Goal: Task Accomplishment & Management: Use online tool/utility

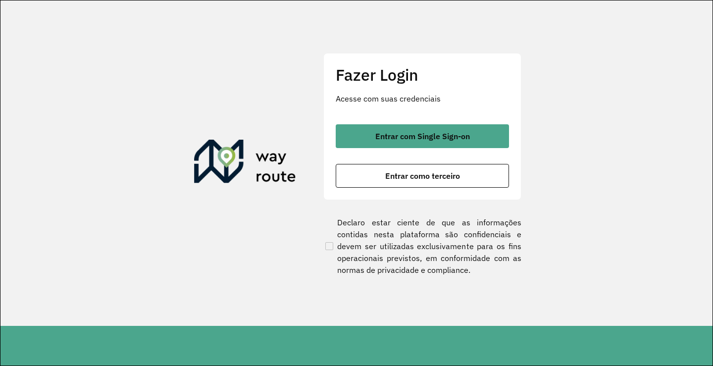
click at [382, 160] on div "Entrar com Single Sign-on Entrar como terceiro" at bounding box center [422, 155] width 173 height 63
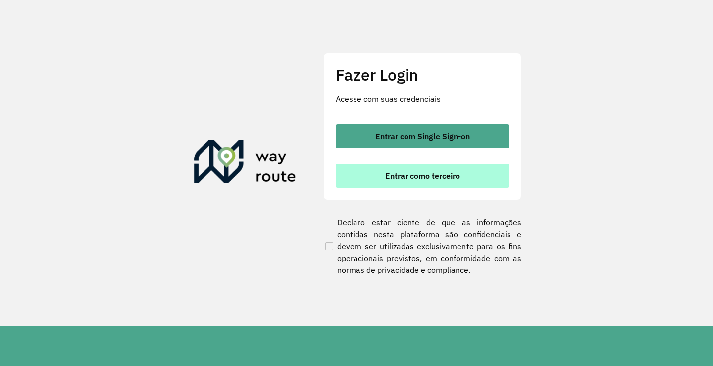
click at [380, 172] on button "Entrar como terceiro" at bounding box center [422, 176] width 173 height 24
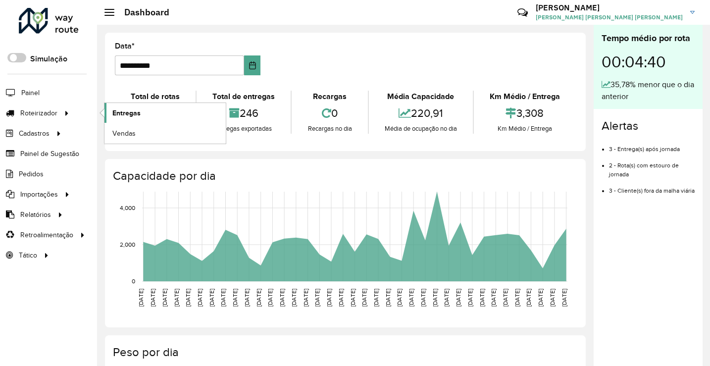
click at [121, 112] on span "Entregas" at bounding box center [126, 113] width 28 height 10
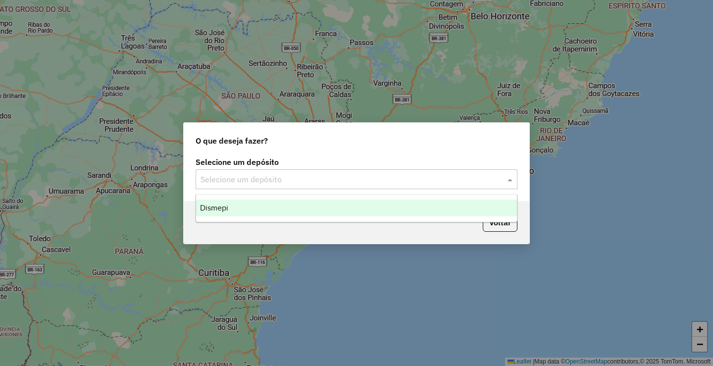
click at [246, 181] on input "text" at bounding box center [346, 180] width 292 height 12
click at [253, 198] on ng-dropdown-panel "Dismepi" at bounding box center [356, 208] width 322 height 28
click at [256, 208] on div "Dismepi" at bounding box center [356, 207] width 321 height 17
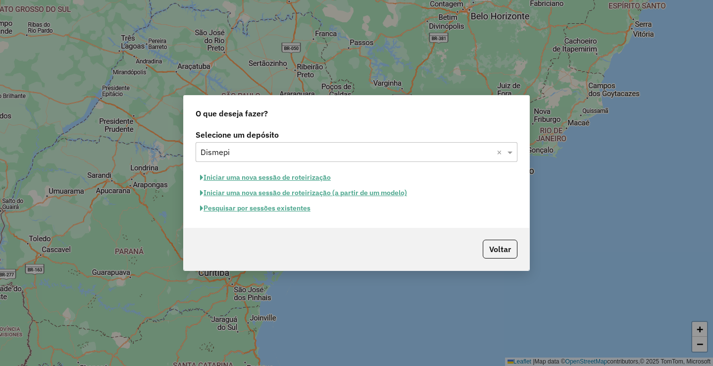
click at [246, 210] on button "Pesquisar por sessões existentes" at bounding box center [254, 207] width 119 height 15
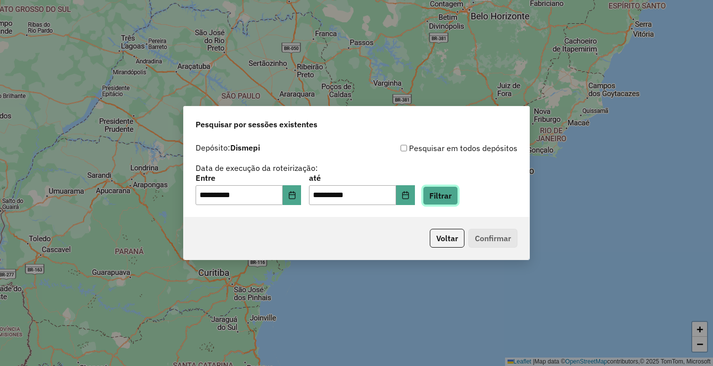
click at [447, 193] on button "Filtrar" at bounding box center [440, 195] width 35 height 19
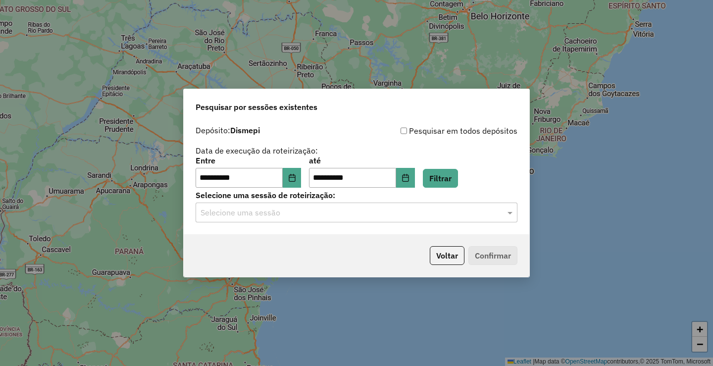
click at [269, 216] on input "text" at bounding box center [346, 213] width 292 height 12
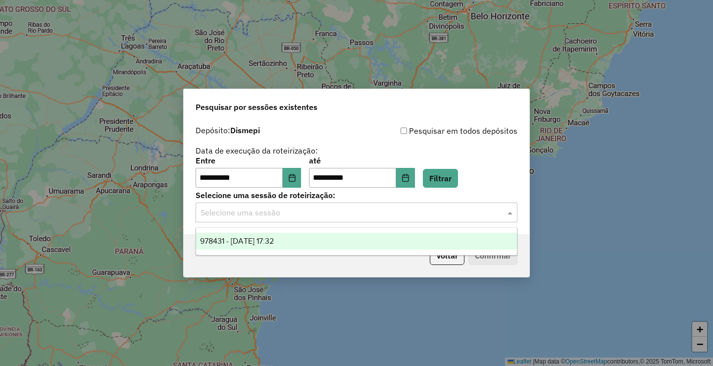
click at [274, 243] on span "978431 - 13/08/2025 17:32" at bounding box center [237, 241] width 74 height 8
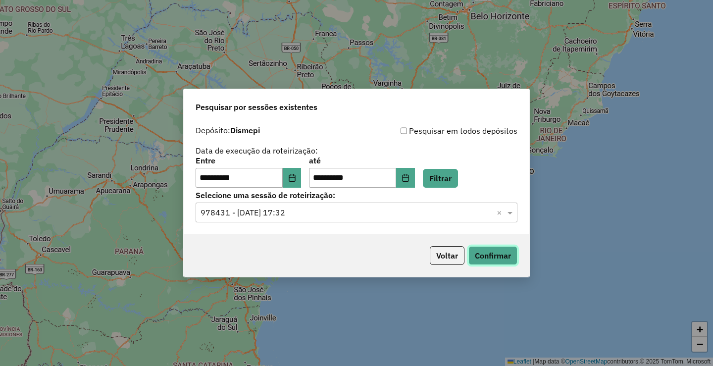
click at [497, 257] on button "Confirmar" at bounding box center [492, 255] width 49 height 19
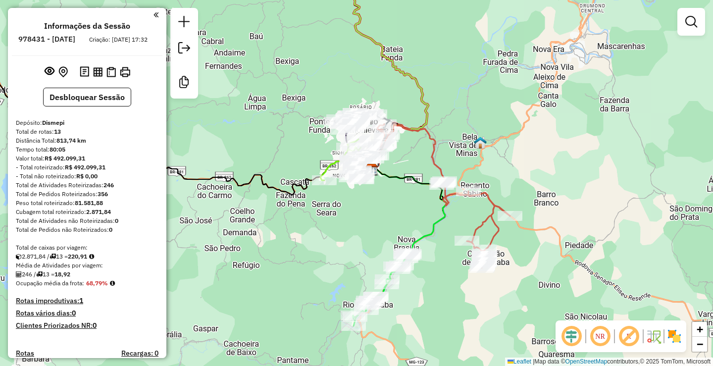
drag, startPoint x: 337, startPoint y: 126, endPoint x: 361, endPoint y: 114, distance: 26.3
click at [354, 110] on div "Janela de atendimento Grade de atendimento Capacidade Transportadoras Veículos …" at bounding box center [356, 183] width 713 height 366
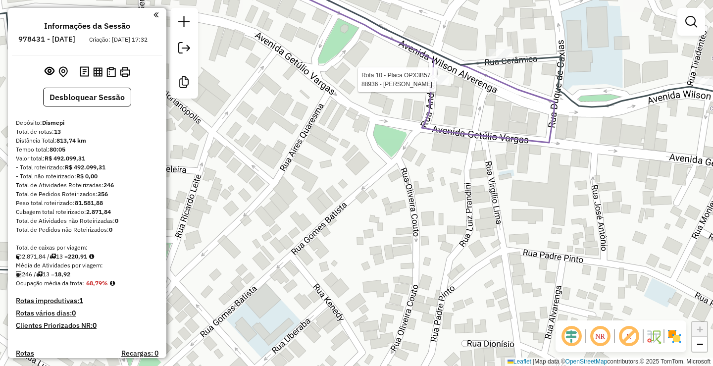
select select "**********"
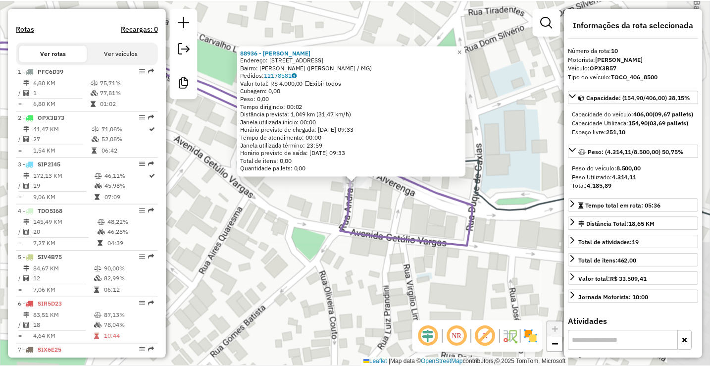
scroll to position [662, 0]
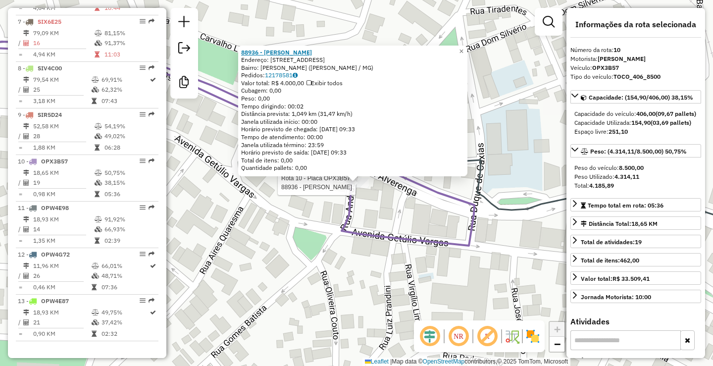
click at [272, 53] on strong "88936 - CELIO MARTINS" at bounding box center [276, 51] width 71 height 7
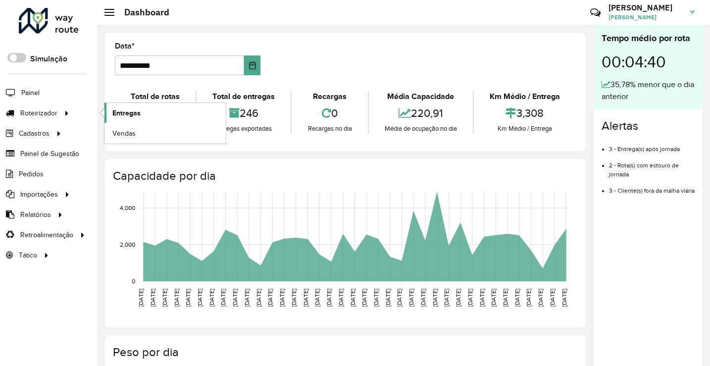
click at [120, 114] on span "Entregas" at bounding box center [126, 113] width 28 height 10
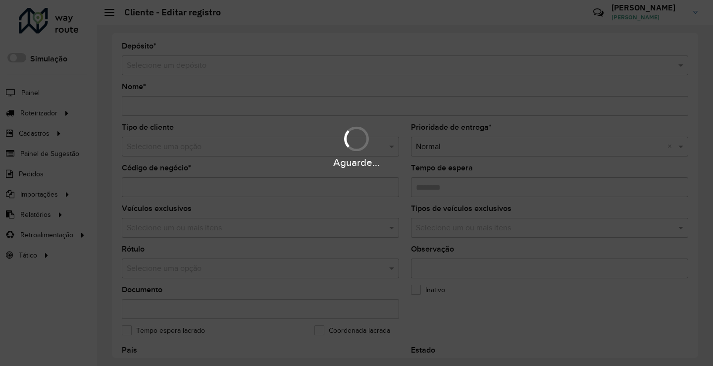
type input "**********"
type input "*****"
type input "********"
type input "**********"
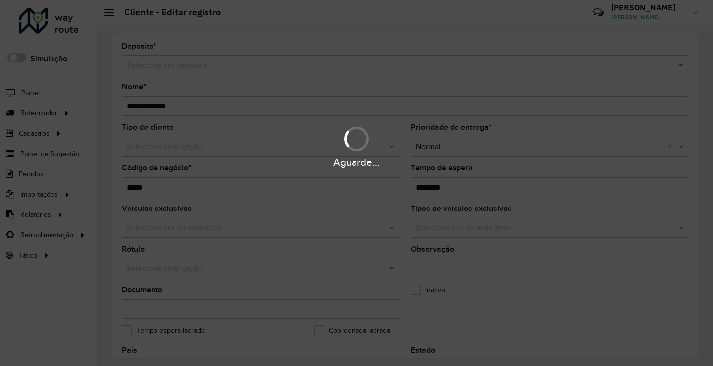
type input "**********"
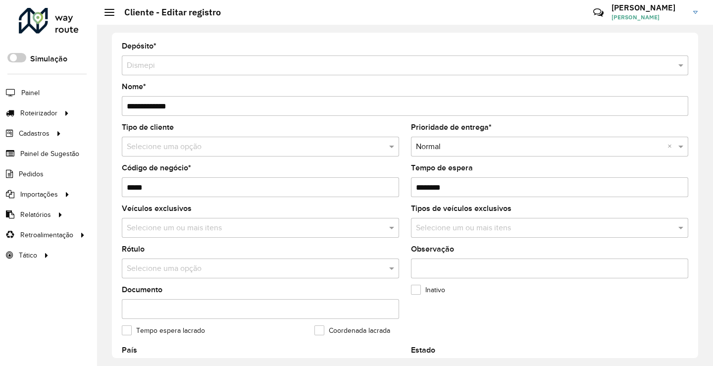
click at [141, 185] on input "*****" at bounding box center [260, 187] width 277 height 20
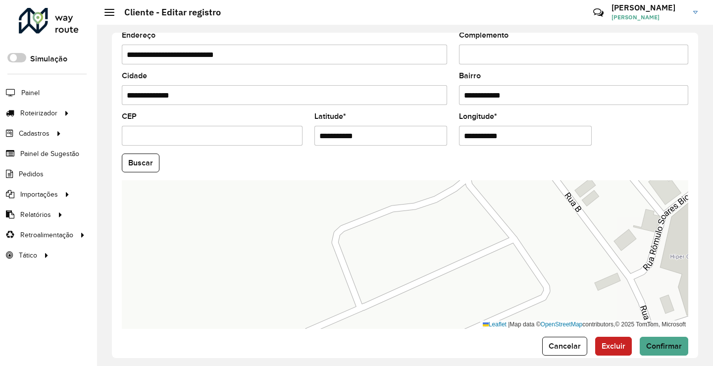
scroll to position [371, 0]
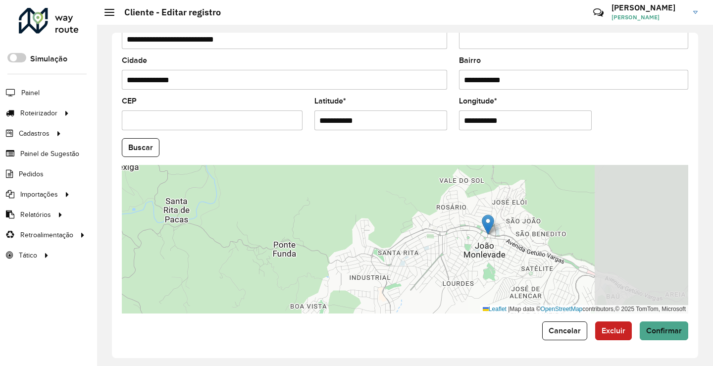
drag, startPoint x: 563, startPoint y: 282, endPoint x: 536, endPoint y: 230, distance: 58.4
click at [424, 237] on div "Leaflet | Map data © OpenStreetMap contributors,© 2025 TomTom, Microsoft" at bounding box center [405, 239] width 566 height 148
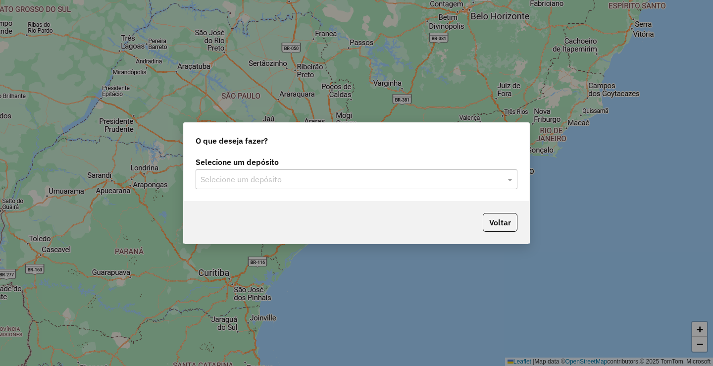
click at [322, 176] on input "text" at bounding box center [346, 180] width 292 height 12
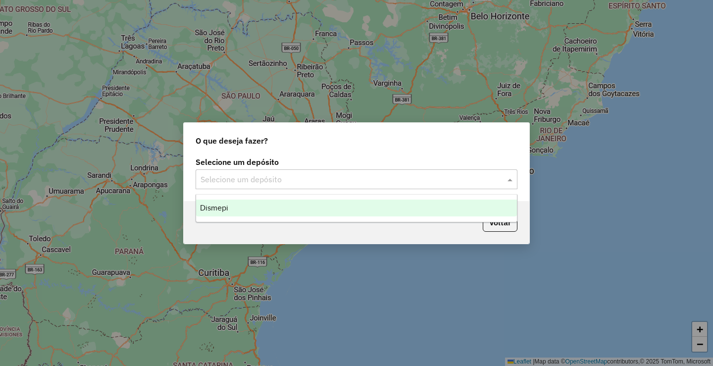
click at [299, 206] on div "Dismepi" at bounding box center [356, 207] width 321 height 17
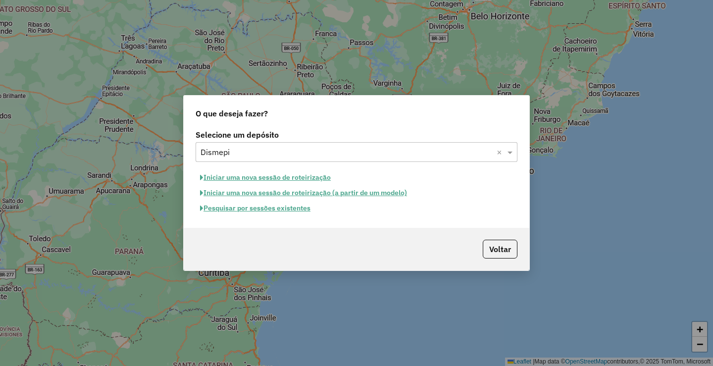
click at [247, 205] on button "Pesquisar por sessões existentes" at bounding box center [254, 207] width 119 height 15
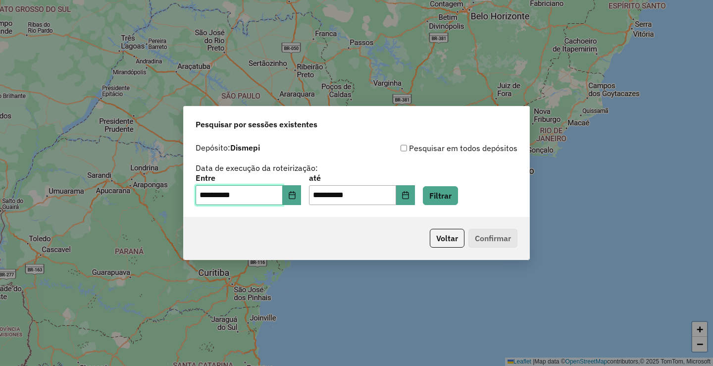
click at [197, 195] on input "**********" at bounding box center [238, 195] width 87 height 20
click at [206, 196] on input "**********" at bounding box center [238, 195] width 87 height 20
click at [332, 194] on input "**********" at bounding box center [352, 195] width 87 height 20
click at [323, 197] on input "**********" at bounding box center [352, 195] width 87 height 20
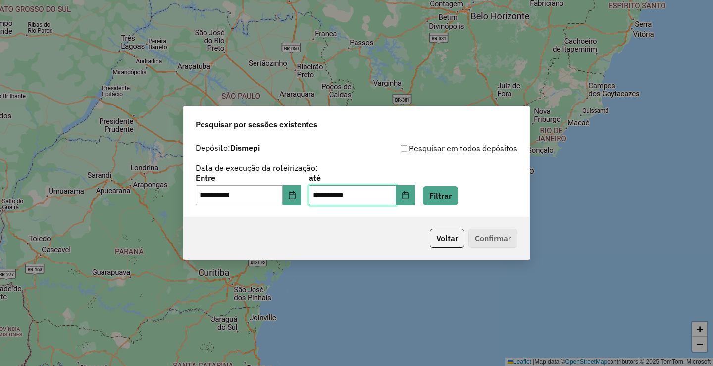
click at [323, 197] on input "**********" at bounding box center [352, 195] width 87 height 20
type input "**********"
click at [341, 159] on div "**********" at bounding box center [356, 173] width 322 height 63
click at [200, 198] on input "**********" at bounding box center [238, 195] width 87 height 20
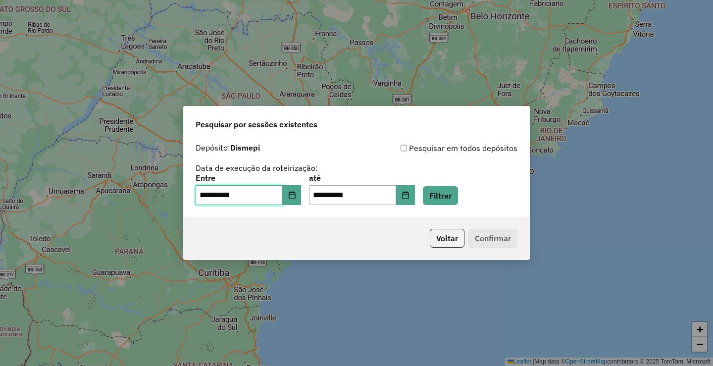
click at [200, 198] on input "**********" at bounding box center [238, 195] width 87 height 20
type input "**********"
click at [346, 152] on div "Depósito: Dismepi" at bounding box center [275, 148] width 161 height 12
click at [458, 193] on button "Filtrar" at bounding box center [440, 195] width 35 height 19
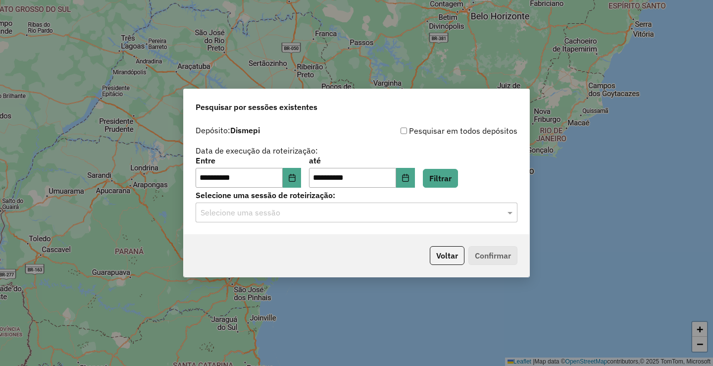
click at [291, 226] on div "**********" at bounding box center [356, 177] width 345 height 113
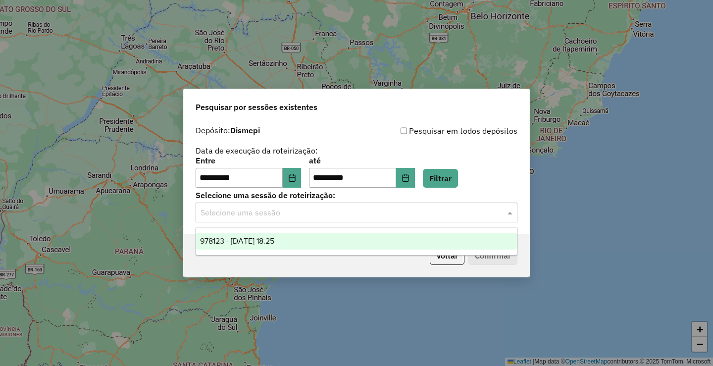
click at [270, 214] on input "text" at bounding box center [346, 213] width 292 height 12
click at [274, 241] on span "978123 - 12/08/2025 18:25" at bounding box center [237, 241] width 74 height 8
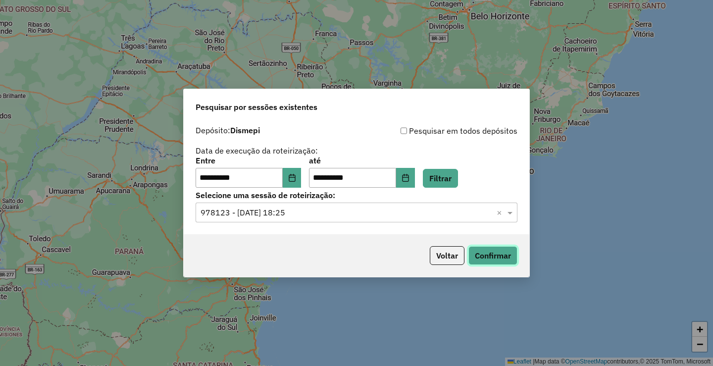
click at [497, 256] on button "Confirmar" at bounding box center [492, 255] width 49 height 19
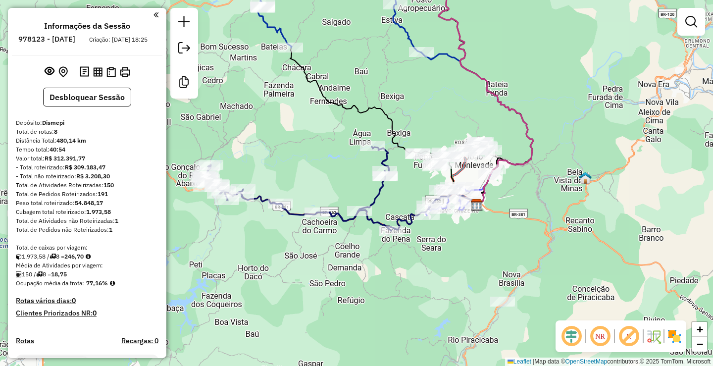
drag, startPoint x: 272, startPoint y: 187, endPoint x: 322, endPoint y: 153, distance: 60.3
click at [322, 153] on div "Janela de atendimento Grade de atendimento Capacidade Transportadoras Veículos …" at bounding box center [356, 183] width 713 height 366
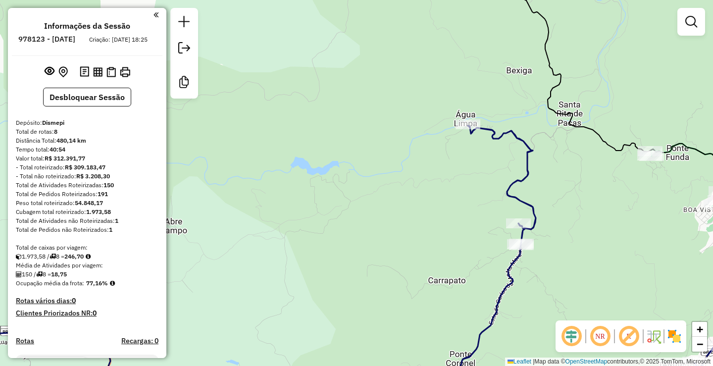
drag, startPoint x: 384, startPoint y: 282, endPoint x: 326, endPoint y: 78, distance: 211.7
click at [326, 78] on div "Janela de atendimento Grade de atendimento Capacidade Transportadoras Veículos …" at bounding box center [356, 183] width 713 height 366
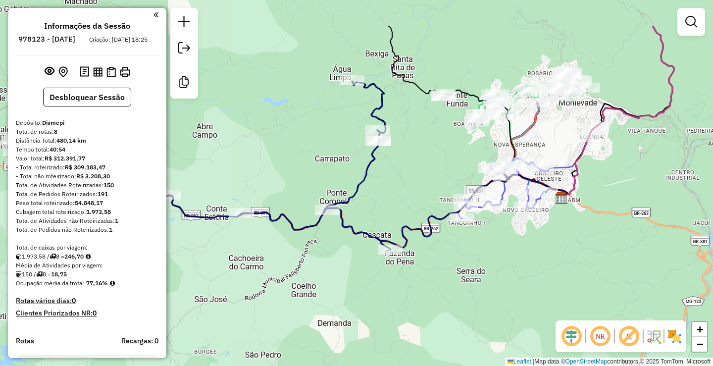
drag, startPoint x: 432, startPoint y: 107, endPoint x: 410, endPoint y: 169, distance: 65.9
click at [410, 169] on div "Janela de atendimento Grade de atendimento Capacidade Transportadoras Veículos …" at bounding box center [356, 183] width 713 height 366
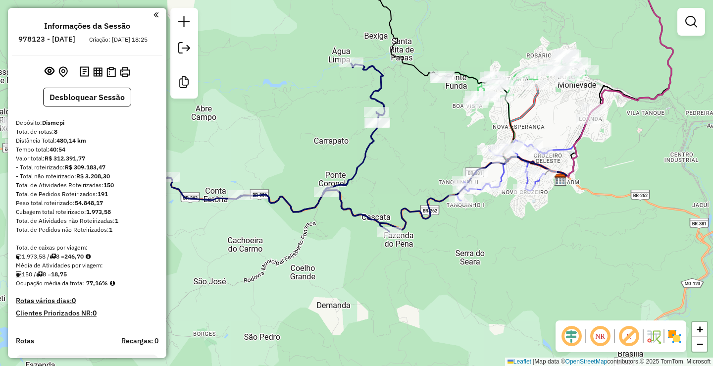
drag, startPoint x: 421, startPoint y: 184, endPoint x: 418, endPoint y: 164, distance: 20.1
click at [418, 164] on div "Janela de atendimento Grade de atendimento Capacidade Transportadoras Veículos …" at bounding box center [356, 183] width 713 height 366
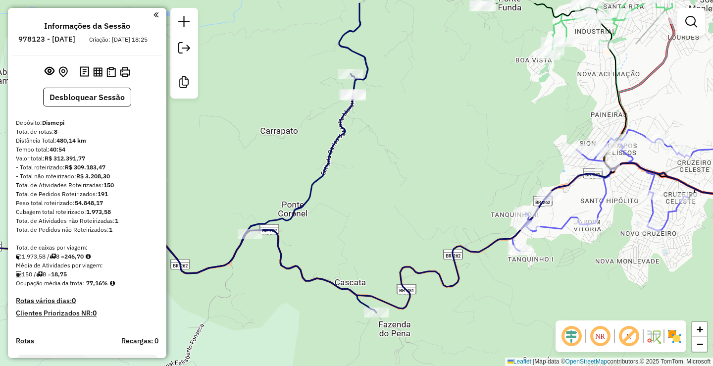
drag, startPoint x: 441, startPoint y: 111, endPoint x: 493, endPoint y: 197, distance: 100.7
click at [493, 197] on div "Janela de atendimento Grade de atendimento Capacidade Transportadoras Veículos …" at bounding box center [356, 183] width 713 height 366
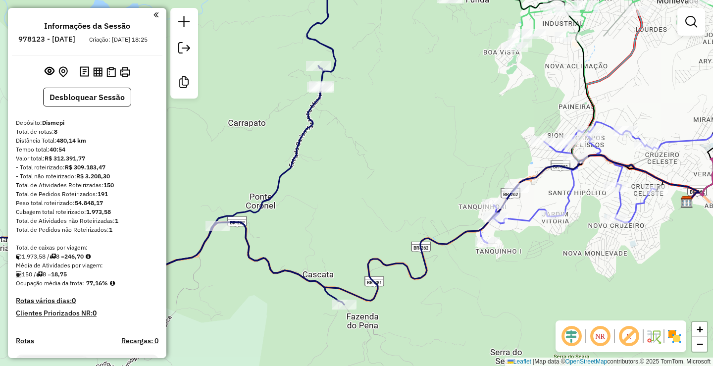
drag, startPoint x: 461, startPoint y: 177, endPoint x: 374, endPoint y: 100, distance: 115.4
click at [374, 100] on div "Janela de atendimento Grade de atendimento Capacidade Transportadoras Veículos …" at bounding box center [356, 183] width 713 height 366
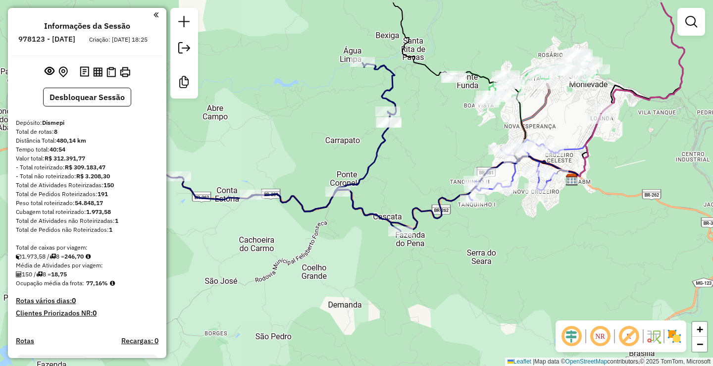
drag, startPoint x: 384, startPoint y: 76, endPoint x: 436, endPoint y: 116, distance: 66.1
click at [436, 116] on div "Janela de atendimento Grade de atendimento Capacidade Transportadoras Veículos …" at bounding box center [356, 183] width 713 height 366
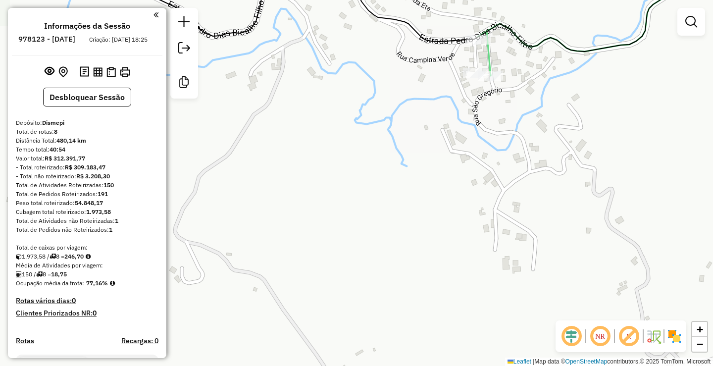
click at [471, 45] on div at bounding box center [478, 40] width 25 height 10
select select "**********"
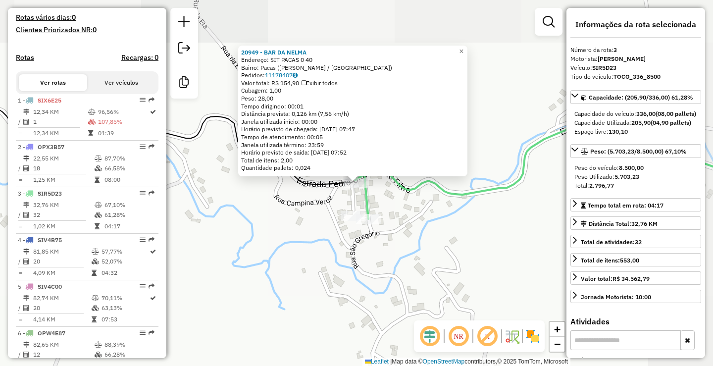
scroll to position [471, 0]
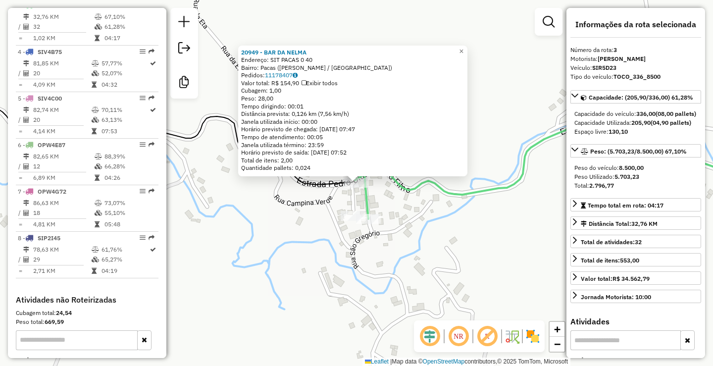
click at [414, 216] on div "20949 - BAR DA [PERSON_NAME]: SIT PACAS 0 40 Bairro: Pacas ([PERSON_NAME] / [GE…" at bounding box center [356, 183] width 713 height 366
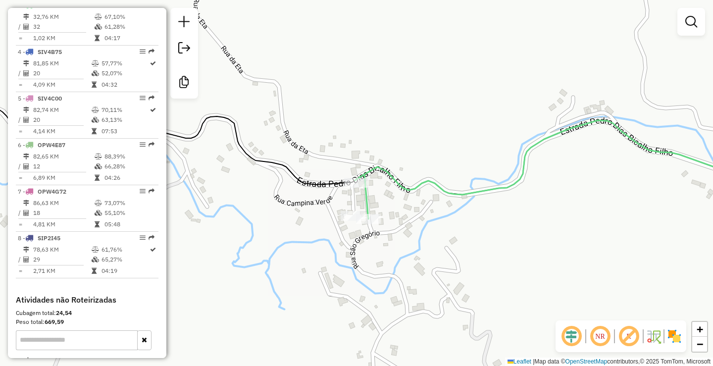
click at [342, 183] on icon at bounding box center [356, 120] width 855 height 166
select select "**********"
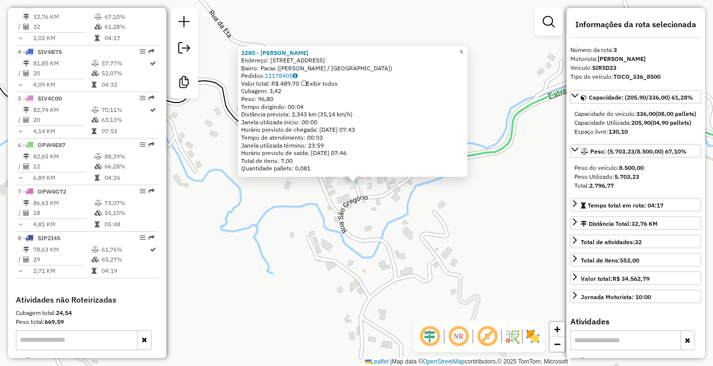
click at [403, 224] on div "2280 - [PERSON_NAME]: [STREET_ADDRESS] Bairro: Pacas ([PERSON_NAME] / [GEOGRAPH…" at bounding box center [356, 183] width 713 height 366
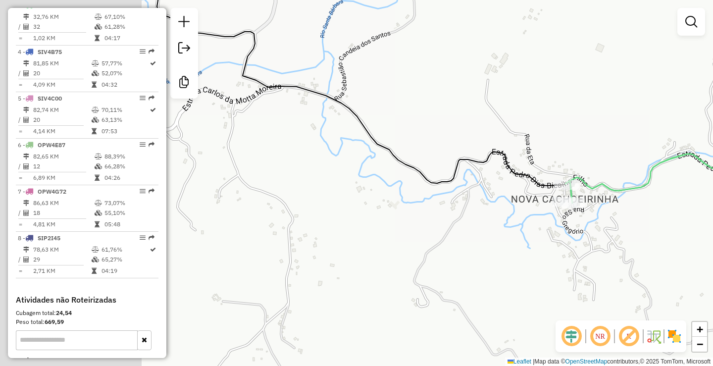
drag, startPoint x: 261, startPoint y: 185, endPoint x: 451, endPoint y: 184, distance: 190.5
click at [454, 184] on icon at bounding box center [566, 105] width 820 height 285
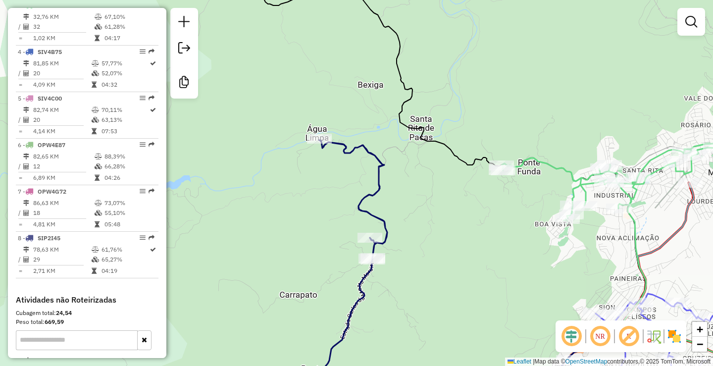
drag, startPoint x: 381, startPoint y: 194, endPoint x: 411, endPoint y: 139, distance: 63.5
click at [449, 147] on div "Janela de atendimento Grade de atendimento Capacidade Transportadoras Veículos …" at bounding box center [356, 183] width 713 height 366
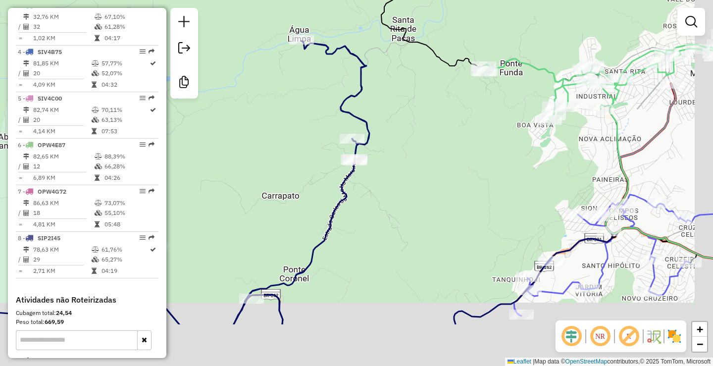
drag, startPoint x: 318, startPoint y: 126, endPoint x: 312, endPoint y: 91, distance: 35.6
click at [312, 91] on div "Janela de atendimento Grade de atendimento Capacidade Transportadoras Veículos …" at bounding box center [356, 183] width 713 height 366
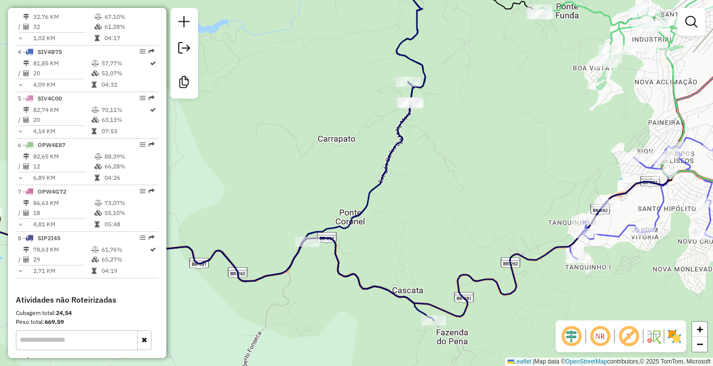
drag, startPoint x: 450, startPoint y: 184, endPoint x: 417, endPoint y: 204, distance: 38.9
click at [417, 204] on div "Janela de atendimento Grade de atendimento Capacidade Transportadoras Veículos …" at bounding box center [356, 183] width 713 height 366
drag, startPoint x: 506, startPoint y: 88, endPoint x: 506, endPoint y: 96, distance: 8.4
click at [506, 96] on div "Janela de atendimento Grade de atendimento Capacidade Transportadoras Veículos …" at bounding box center [356, 183] width 713 height 366
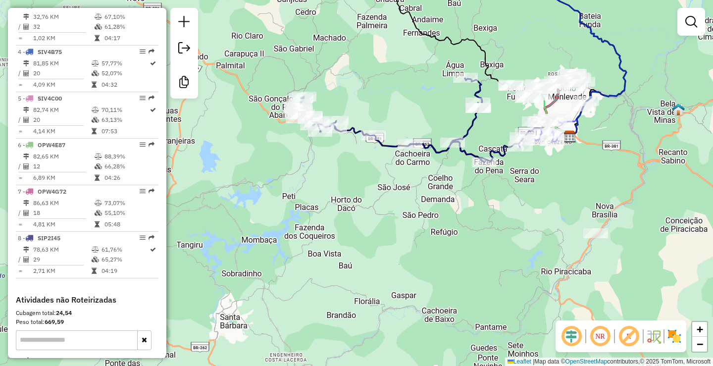
drag, startPoint x: 351, startPoint y: 173, endPoint x: 383, endPoint y: 173, distance: 32.2
click at [383, 173] on div "Janela de atendimento Grade de atendimento Capacidade Transportadoras Veículos …" at bounding box center [356, 183] width 713 height 366
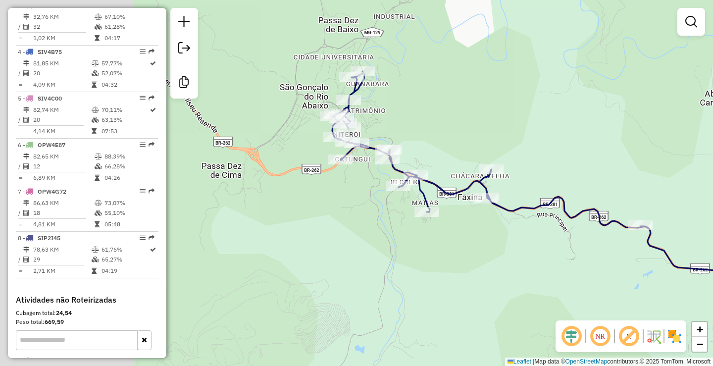
drag, startPoint x: 286, startPoint y: 129, endPoint x: 436, endPoint y: 126, distance: 151.0
click at [436, 126] on div "Janela de atendimento Grade de atendimento Capacidade Transportadoras Veículos …" at bounding box center [356, 183] width 713 height 366
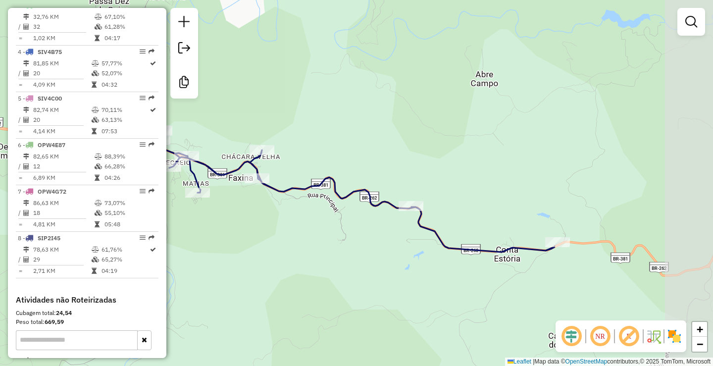
drag, startPoint x: 558, startPoint y: 119, endPoint x: 335, endPoint y: 100, distance: 224.5
click at [335, 100] on div "Janela de atendimento Grade de atendimento Capacidade Transportadoras Veículos …" at bounding box center [356, 183] width 713 height 366
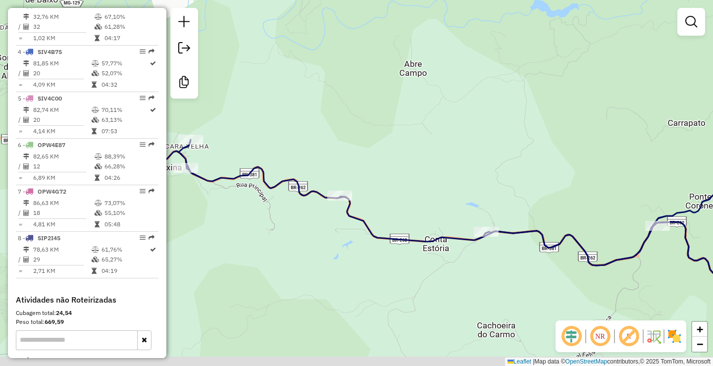
drag, startPoint x: 506, startPoint y: 153, endPoint x: 316, endPoint y: 126, distance: 191.5
click at [316, 126] on div "Janela de atendimento Grade de atendimento Capacidade Transportadoras Veículos …" at bounding box center [356, 183] width 713 height 366
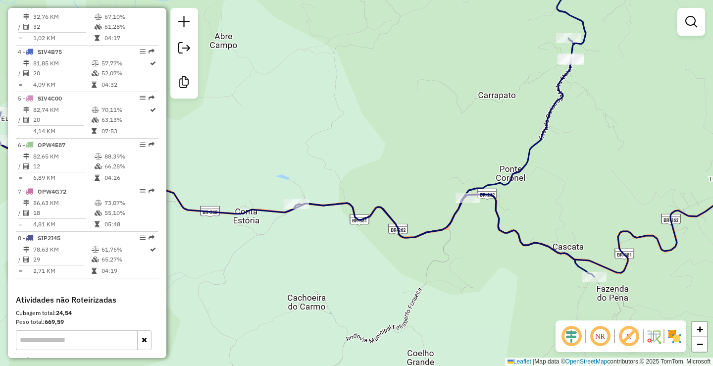
select select "**********"
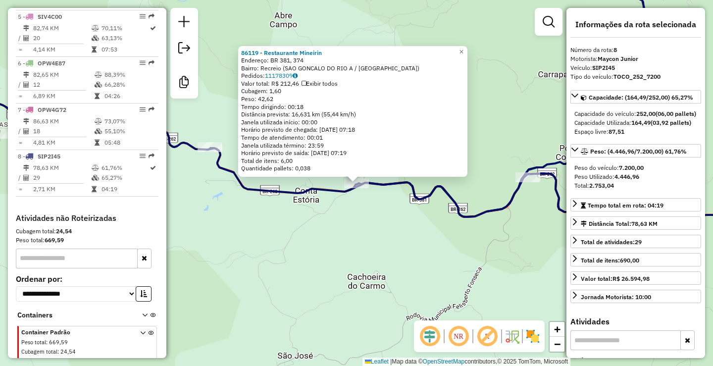
scroll to position [573, 0]
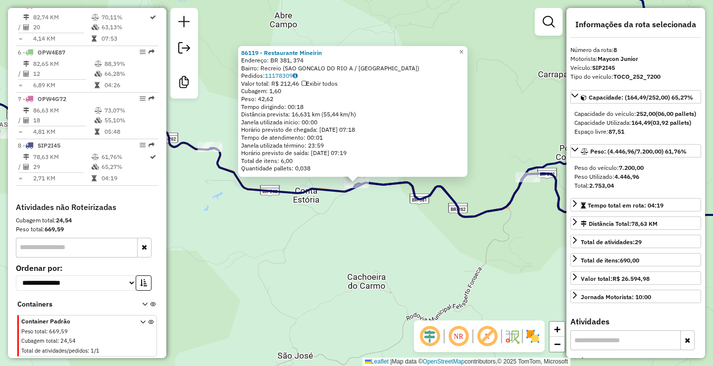
click at [341, 239] on div "86119 - Restaurante Mineirin Endereço: BR 381, 374 Bairro: Recreio ([GEOGRAPHIC…" at bounding box center [356, 183] width 713 height 366
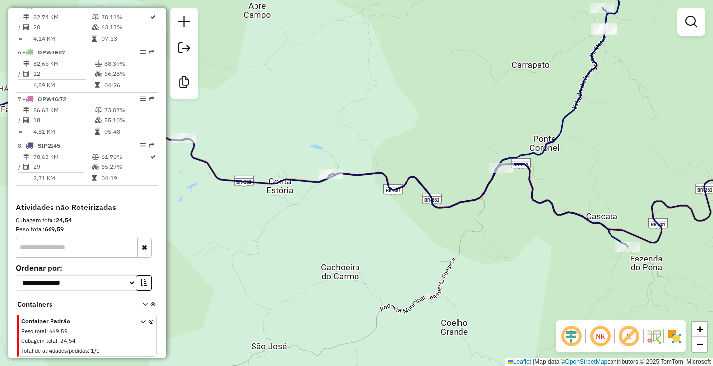
drag, startPoint x: 435, startPoint y: 251, endPoint x: 395, endPoint y: 238, distance: 42.3
click at [395, 238] on div "Janela de atendimento Grade de atendimento Capacidade Transportadoras Veículos …" at bounding box center [356, 183] width 713 height 366
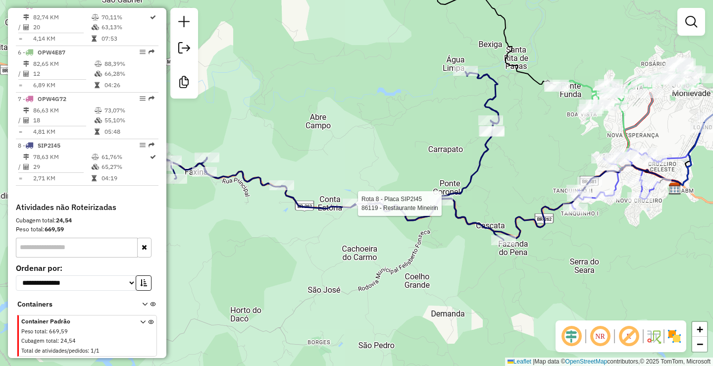
select select "**********"
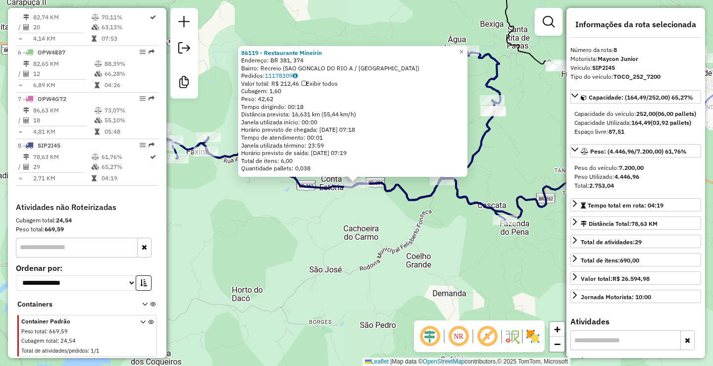
click at [364, 223] on div "86119 - Restaurante Mineirin Endereço: BR 381, 374 Bairro: Recreio ([GEOGRAPHIC…" at bounding box center [356, 183] width 713 height 366
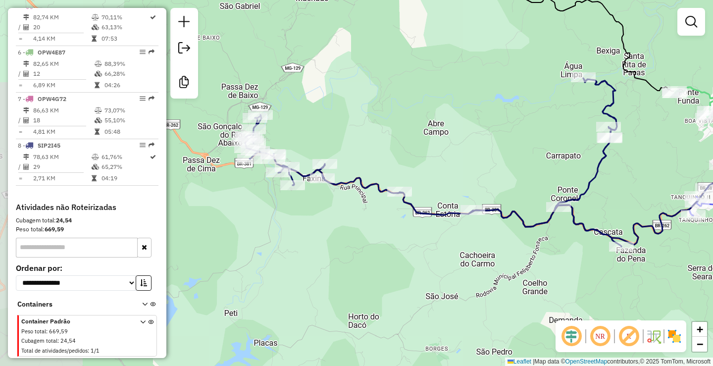
drag, startPoint x: 280, startPoint y: 195, endPoint x: 396, endPoint y: 222, distance: 119.3
click at [396, 222] on div "Janela de atendimento Grade de atendimento Capacidade Transportadoras Veículos …" at bounding box center [356, 183] width 713 height 366
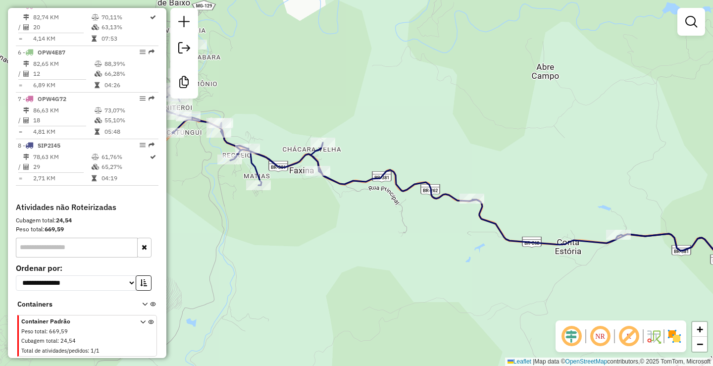
drag, startPoint x: 309, startPoint y: 172, endPoint x: 315, endPoint y: 180, distance: 10.6
click at [315, 180] on div "Janela de atendimento Grade de atendimento Capacidade Transportadoras Veículos …" at bounding box center [356, 183] width 713 height 366
click at [314, 176] on div at bounding box center [317, 171] width 25 height 10
select select "**********"
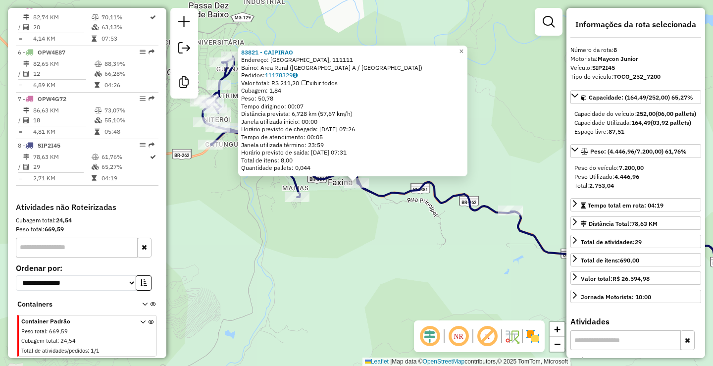
click at [355, 209] on div "83821 - CAIPIRAO Endereço: [GEOGRAPHIC_DATA], 111111 Bairro: Area Rural ([GEOGR…" at bounding box center [356, 183] width 713 height 366
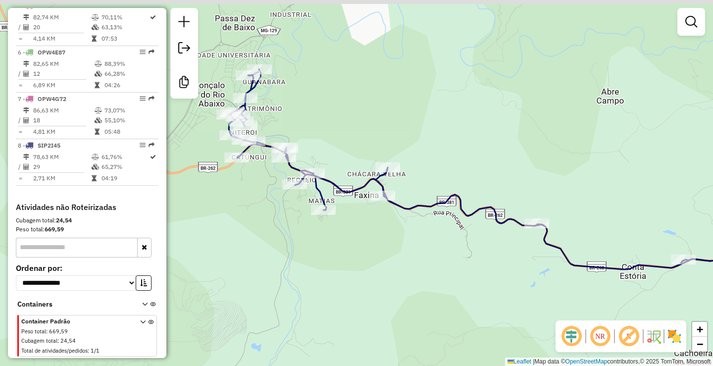
drag, startPoint x: 349, startPoint y: 209, endPoint x: 363, endPoint y: 215, distance: 15.1
click at [376, 222] on div "Janela de atendimento Grade de atendimento Capacidade Transportadoras Veículos …" at bounding box center [356, 183] width 713 height 366
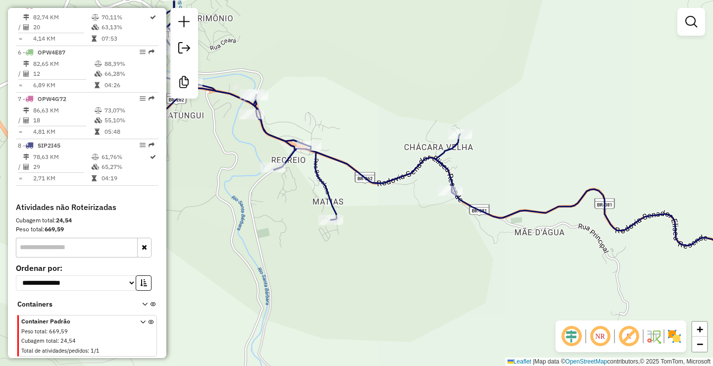
drag, startPoint x: 497, startPoint y: 181, endPoint x: 353, endPoint y: 131, distance: 152.9
click at [353, 131] on div "Janela de atendimento Grade de atendimento Capacidade Transportadoras Veículos …" at bounding box center [356, 183] width 713 height 366
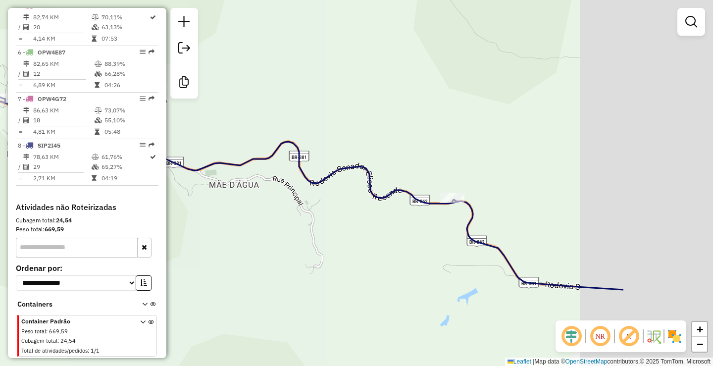
drag, startPoint x: 531, startPoint y: 218, endPoint x: 378, endPoint y: 220, distance: 152.9
click at [378, 220] on div "Janela de atendimento Grade de atendimento Capacidade Transportadoras Veículos …" at bounding box center [356, 183] width 713 height 366
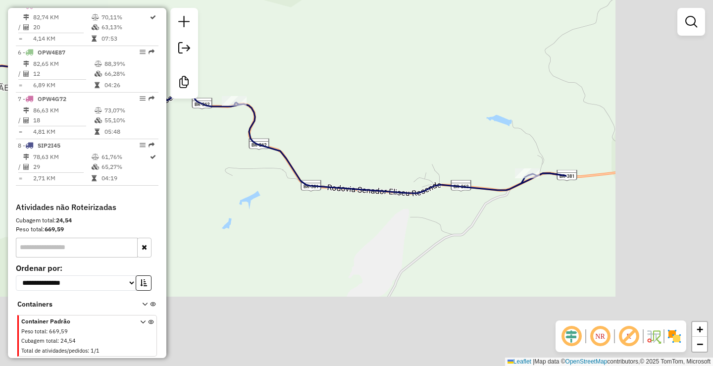
drag, startPoint x: 403, startPoint y: 100, endPoint x: 285, endPoint y: 64, distance: 124.1
click at [285, 64] on div "Janela de atendimento Grade de atendimento Capacidade Transportadoras Veículos …" at bounding box center [356, 183] width 713 height 366
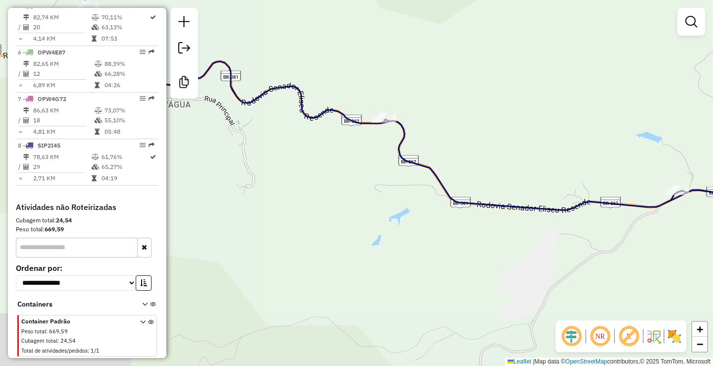
drag, startPoint x: 339, startPoint y: 187, endPoint x: 364, endPoint y: 211, distance: 35.3
click at [558, 212] on icon at bounding box center [540, 159] width 855 height 196
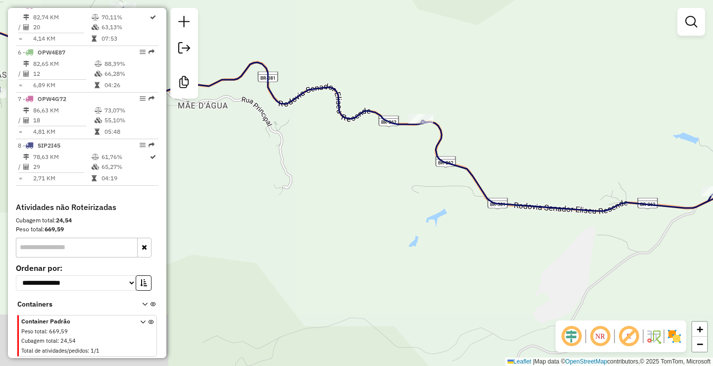
drag, startPoint x: 323, startPoint y: 229, endPoint x: 474, endPoint y: 253, distance: 153.3
click at [474, 253] on div "Janela de atendimento Grade de atendimento Capacidade Transportadoras Veículos …" at bounding box center [356, 183] width 713 height 366
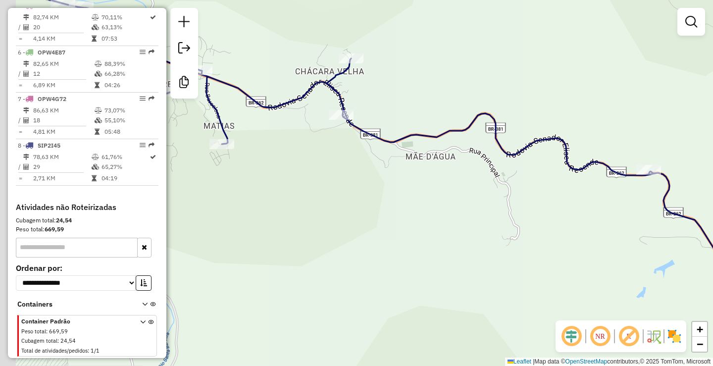
drag, startPoint x: 317, startPoint y: 192, endPoint x: 488, endPoint y: 246, distance: 180.1
click at [517, 263] on div "Janela de atendimento Grade de atendimento Capacidade Transportadoras Veículos …" at bounding box center [356, 183] width 713 height 366
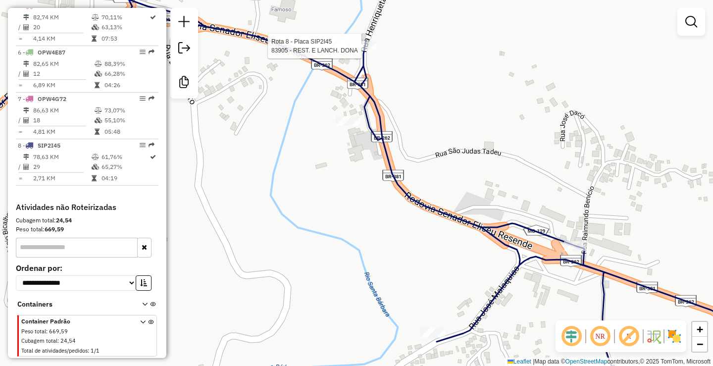
select select "**********"
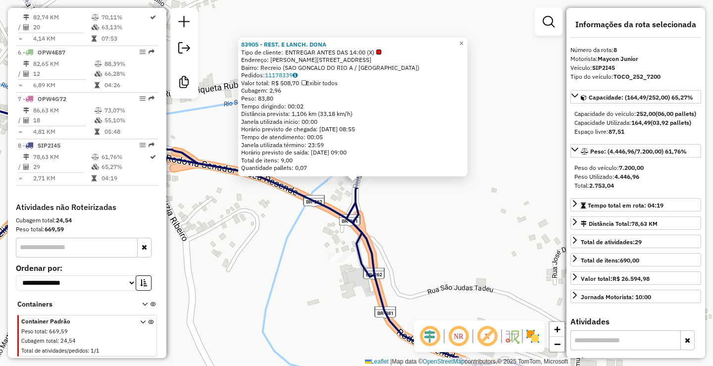
click at [435, 205] on div "83905 - REST. E LANCH. DONA Tipo de cliente: ENTREGAR ANTES DAS 14:00 (X) Ender…" at bounding box center [356, 183] width 713 height 366
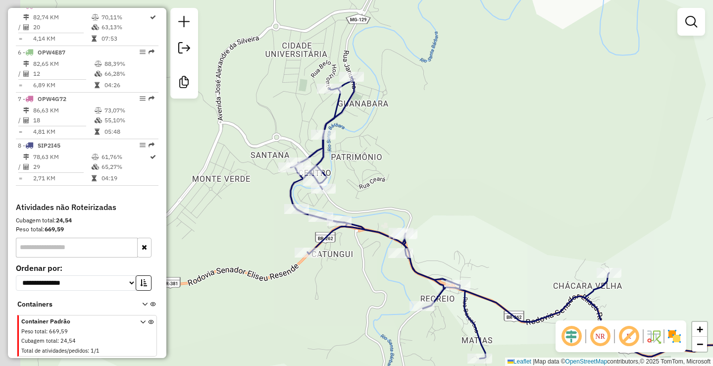
drag, startPoint x: 311, startPoint y: 129, endPoint x: 368, endPoint y: 172, distance: 72.1
click at [368, 172] on div "Janela de atendimento Grade de atendimento Capacidade Transportadoras Veículos …" at bounding box center [356, 183] width 713 height 366
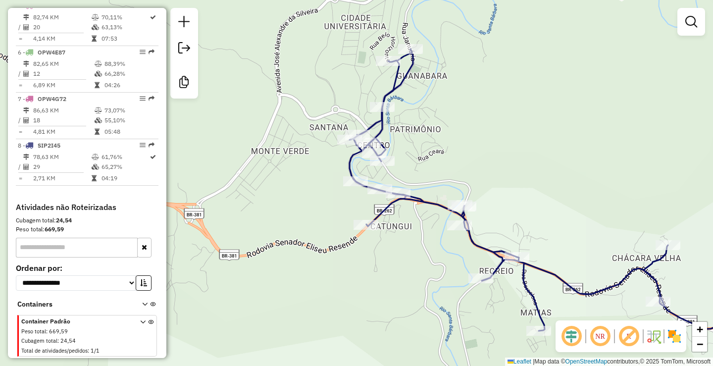
drag, startPoint x: 465, startPoint y: 156, endPoint x: 483, endPoint y: 145, distance: 20.6
click at [483, 145] on div "Janela de atendimento Grade de atendimento Capacidade Transportadoras Veículos …" at bounding box center [356, 183] width 713 height 366
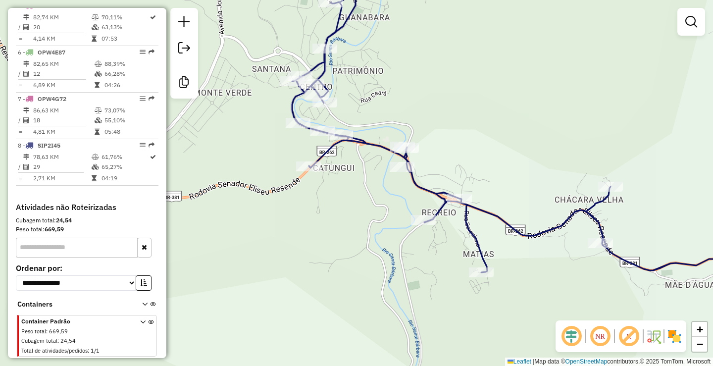
drag, startPoint x: 415, startPoint y: 252, endPoint x: 332, endPoint y: 179, distance: 110.7
click at [332, 178] on div "Janela de atendimento Grade de atendimento Capacidade Transportadoras Veículos …" at bounding box center [356, 183] width 713 height 366
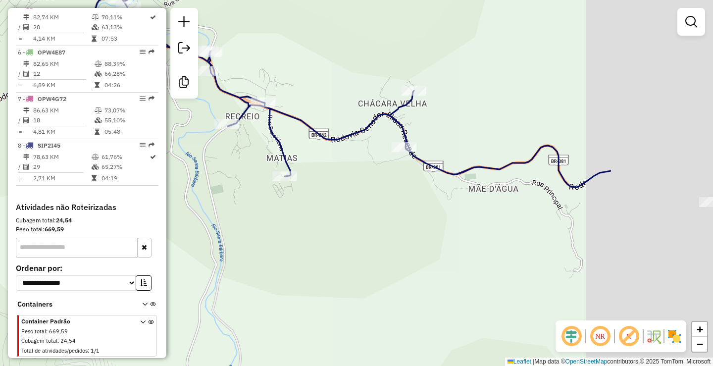
drag, startPoint x: 558, startPoint y: 273, endPoint x: 187, endPoint y: 118, distance: 401.9
click at [187, 118] on div "Janela de atendimento Grade de atendimento Capacidade Transportadoras Veículos …" at bounding box center [356, 183] width 713 height 366
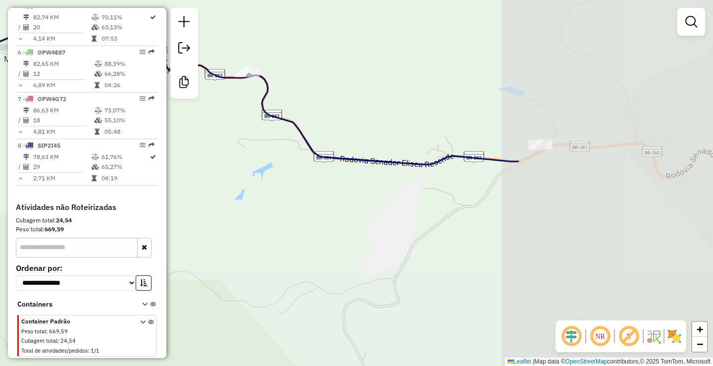
drag, startPoint x: 445, startPoint y: 198, endPoint x: 180, endPoint y: 145, distance: 271.0
click at [180, 145] on div "Janela de atendimento Grade de atendimento Capacidade Transportadoras Veículos …" at bounding box center [356, 183] width 713 height 366
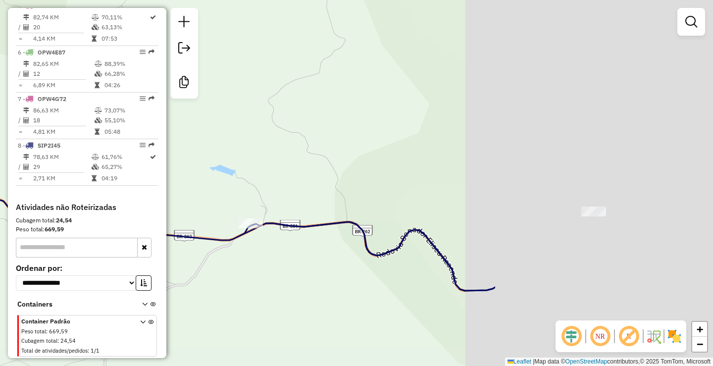
drag, startPoint x: 549, startPoint y: 101, endPoint x: 256, endPoint y: 183, distance: 304.6
click at [256, 182] on div "Janela de atendimento Grade de atendimento Capacidade Transportadoras Veículos …" at bounding box center [356, 183] width 713 height 366
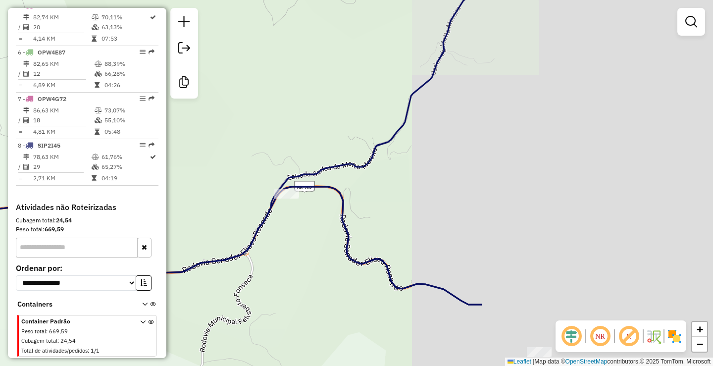
drag, startPoint x: 360, startPoint y: 135, endPoint x: 238, endPoint y: 144, distance: 122.1
click at [213, 140] on div "Janela de atendimento Grade de atendimento Capacidade Transportadoras Veículos …" at bounding box center [356, 183] width 713 height 366
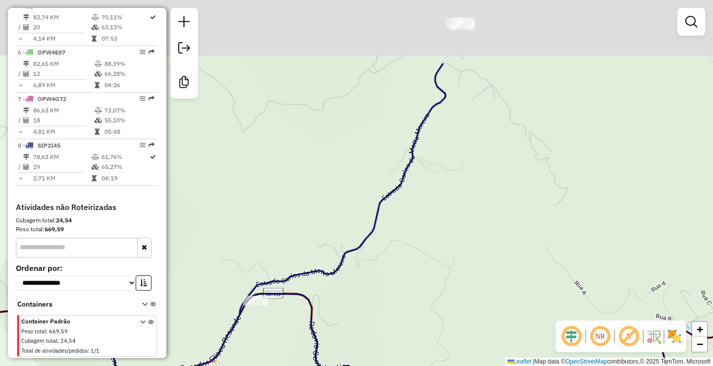
drag, startPoint x: 414, startPoint y: 134, endPoint x: 445, endPoint y: 235, distance: 106.1
click at [445, 235] on div "Janela de atendimento Grade de atendimento Capacidade Transportadoras Veículos …" at bounding box center [356, 183] width 713 height 366
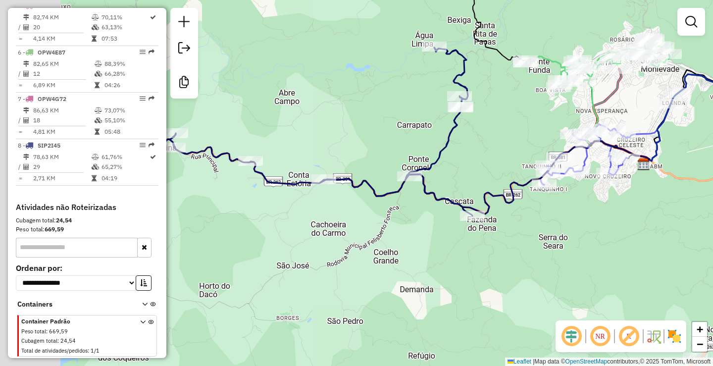
drag, startPoint x: 294, startPoint y: 157, endPoint x: 368, endPoint y: 127, distance: 80.3
click at [368, 127] on div "Janela de atendimento Grade de atendimento Capacidade Transportadoras Veículos …" at bounding box center [356, 183] width 713 height 366
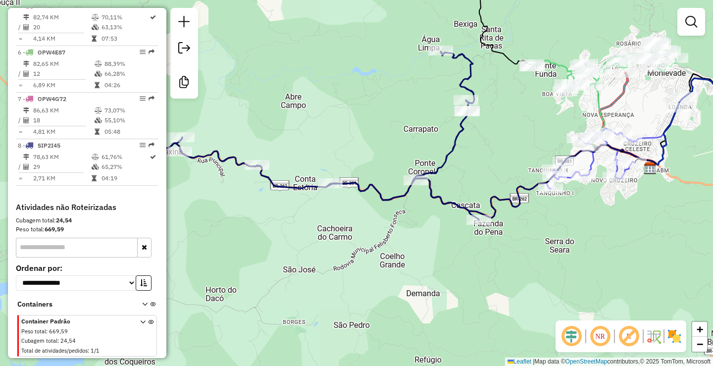
drag, startPoint x: 303, startPoint y: 137, endPoint x: 326, endPoint y: 151, distance: 26.9
click at [326, 151] on div "Janela de atendimento Grade de atendimento Capacidade Transportadoras Veículos …" at bounding box center [356, 183] width 713 height 366
